Goal: Information Seeking & Learning: Learn about a topic

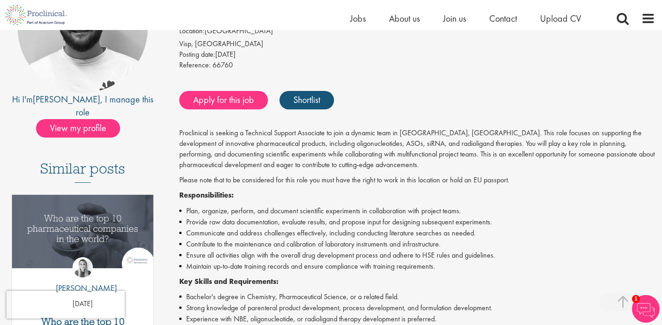
scroll to position [140, 0]
click at [338, 211] on li "Plan, organize, perform, and document scientific experiments in collaboration w…" at bounding box center [417, 211] width 476 height 11
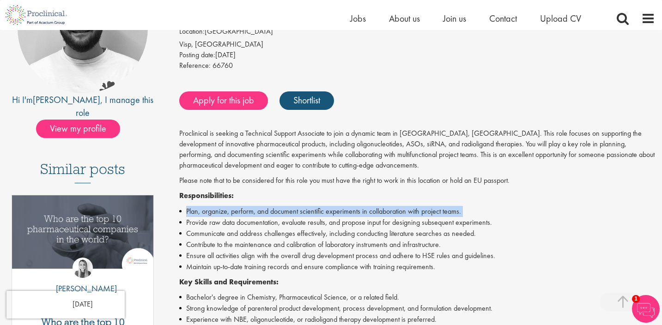
click at [340, 218] on li "Provide raw data documentation, evaluate results, and propose input for designi…" at bounding box center [417, 222] width 476 height 11
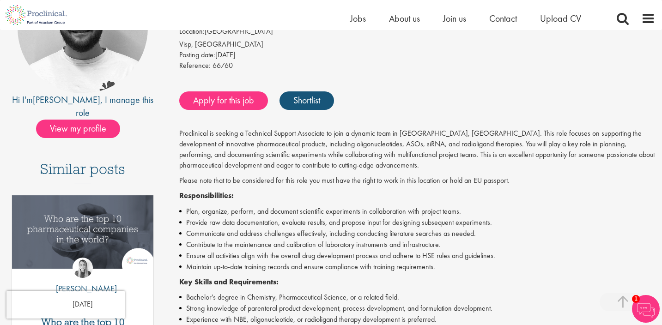
click at [340, 218] on li "Provide raw data documentation, evaluate results, and propose input for designi…" at bounding box center [417, 222] width 476 height 11
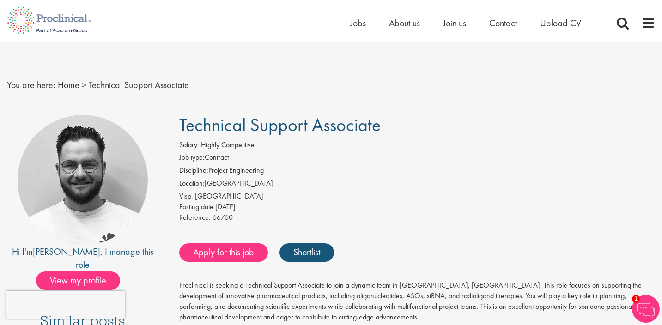
scroll to position [0, 0]
click at [238, 168] on li "Discipline: Project Engineering" at bounding box center [417, 171] width 476 height 13
click at [236, 186] on li "Location: Switzerland" at bounding box center [417, 184] width 476 height 13
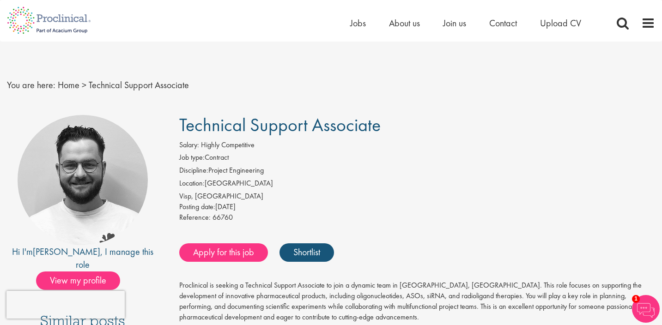
click at [236, 186] on li "Location: Switzerland" at bounding box center [417, 184] width 476 height 13
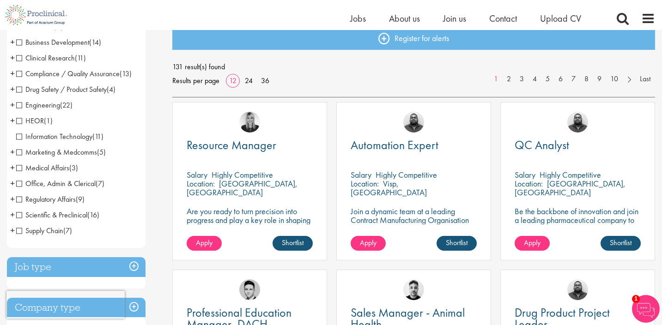
scroll to position [109, 0]
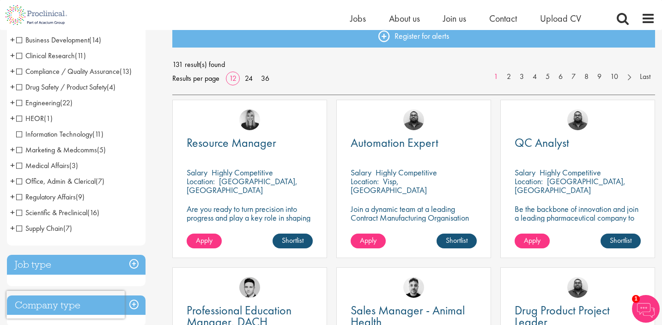
click at [20, 197] on span "Regulatory Affairs" at bounding box center [46, 197] width 60 height 10
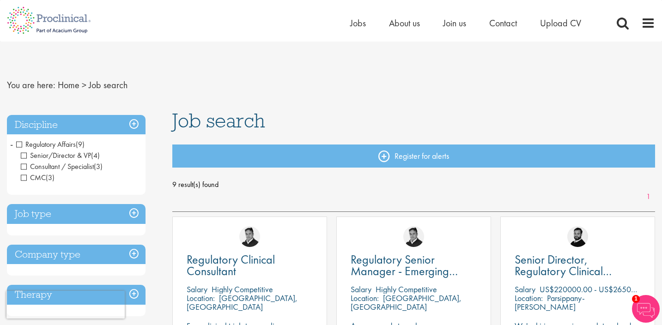
click at [20, 144] on span "Regulatory Affairs" at bounding box center [46, 144] width 60 height 10
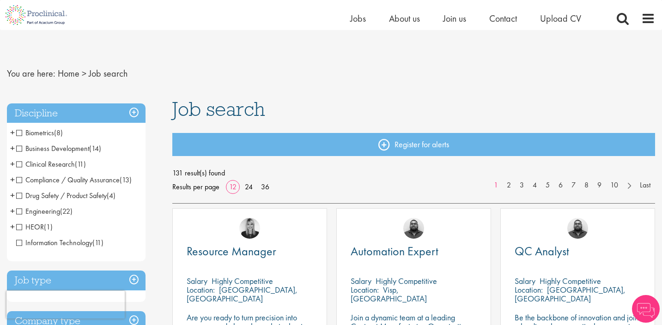
click at [111, 271] on h3 "Job type" at bounding box center [76, 281] width 139 height 20
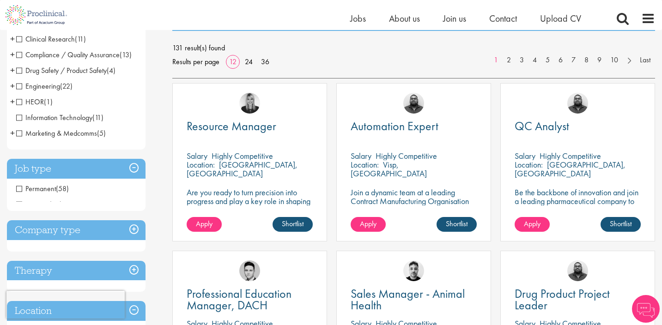
scroll to position [125, 0]
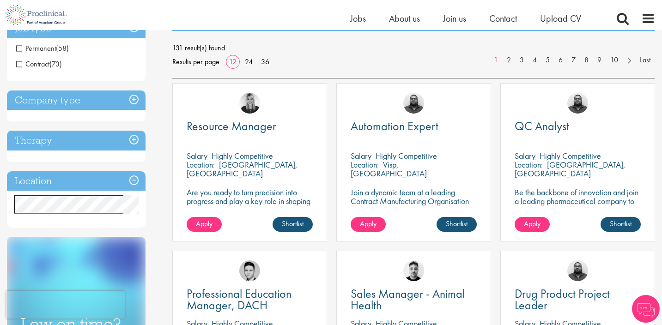
click at [79, 182] on h3 "Location" at bounding box center [76, 181] width 139 height 20
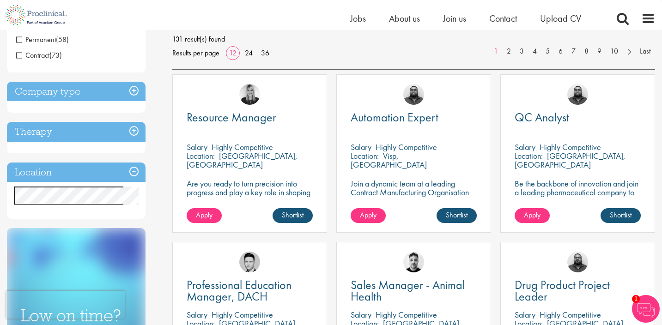
scroll to position [149, 0]
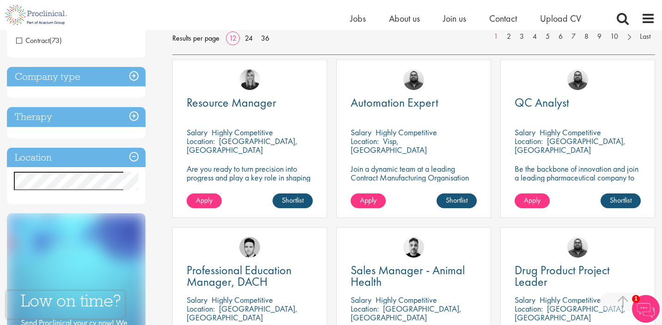
click at [85, 155] on h3 "Location" at bounding box center [76, 158] width 139 height 20
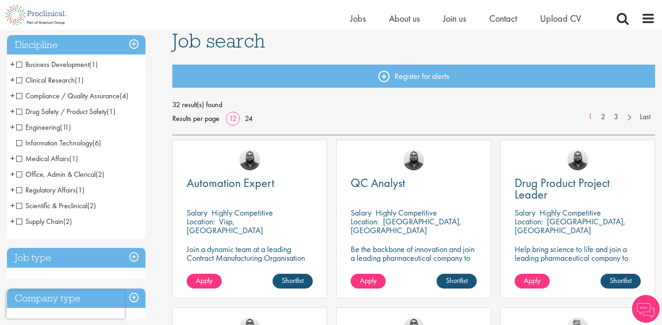
scroll to position [72, 0]
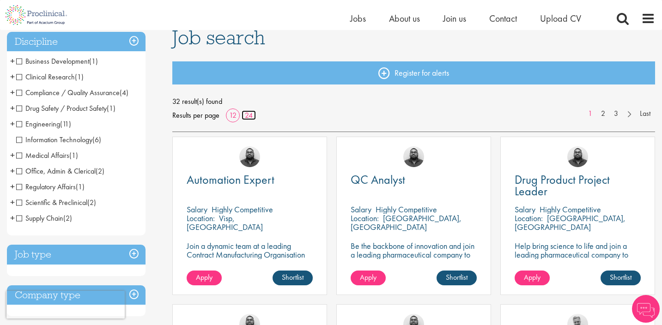
click at [245, 115] on link "24" at bounding box center [249, 115] width 14 height 10
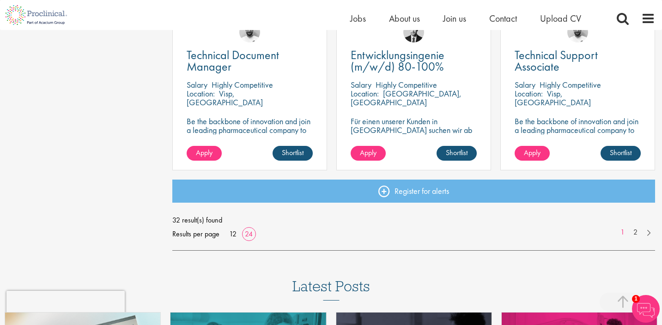
scroll to position [1369, 0]
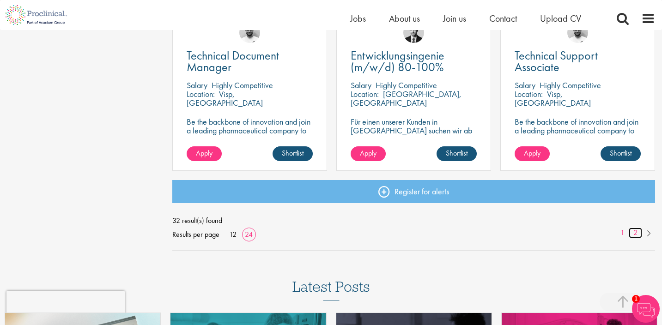
click at [637, 235] on link "2" at bounding box center [635, 233] width 13 height 11
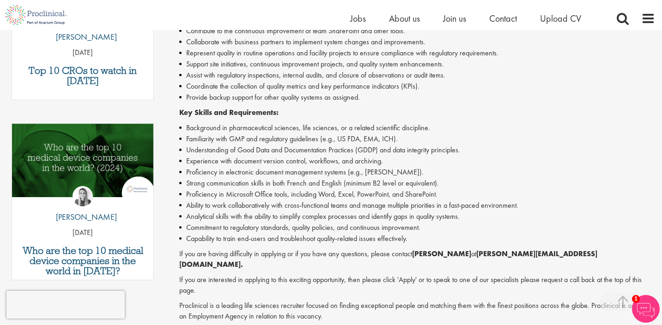
scroll to position [392, 0]
click at [416, 122] on li "Background in pharmaceutical sciences, life sciences, or a related scientific d…" at bounding box center [417, 127] width 476 height 11
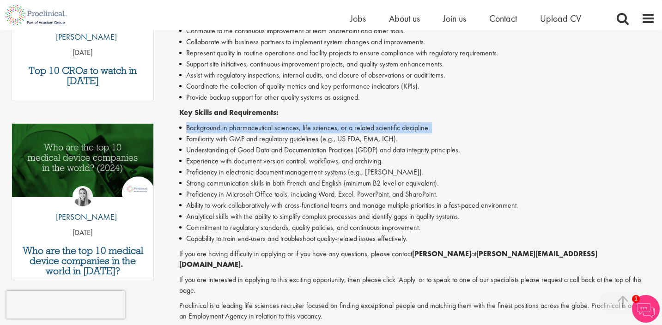
click at [399, 145] on li "Understanding of Good Data and Documentation Practices (GDDP) and data integrit…" at bounding box center [417, 150] width 476 height 11
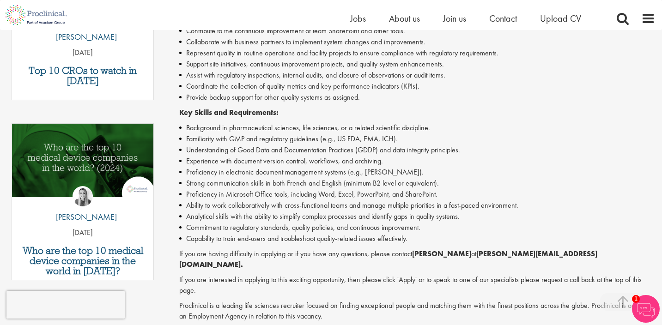
click at [399, 145] on li "Understanding of Good Data and Documentation Practices (GDDP) and data integrit…" at bounding box center [417, 150] width 476 height 11
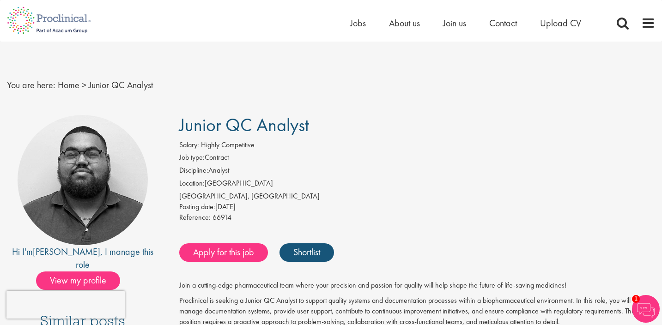
scroll to position [0, 0]
